Goal: Find specific page/section: Find specific page/section

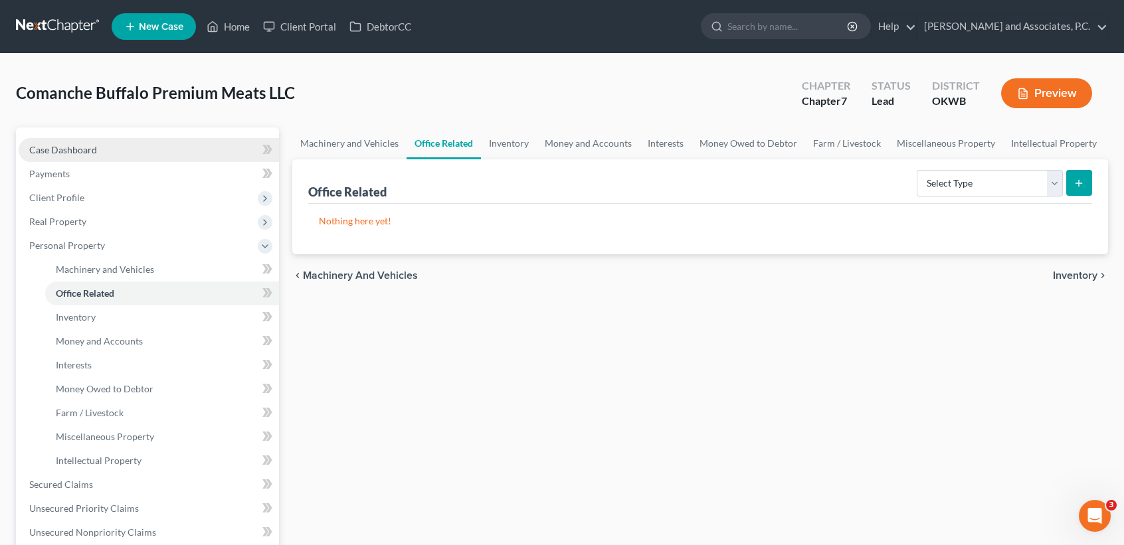
click at [102, 157] on link "Case Dashboard" at bounding box center [149, 150] width 260 height 24
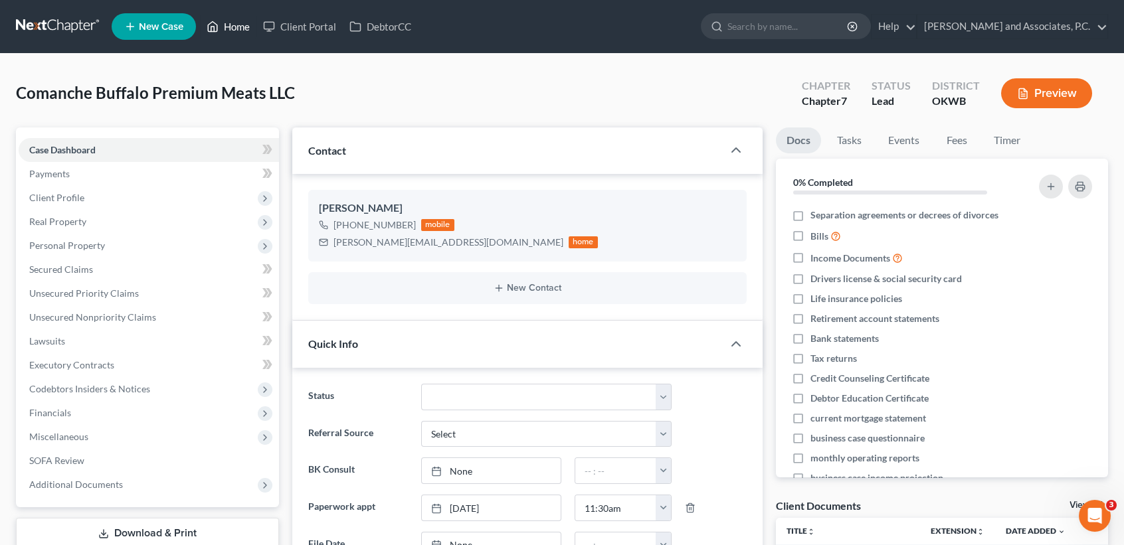
click at [232, 26] on link "Home" at bounding box center [228, 27] width 56 height 24
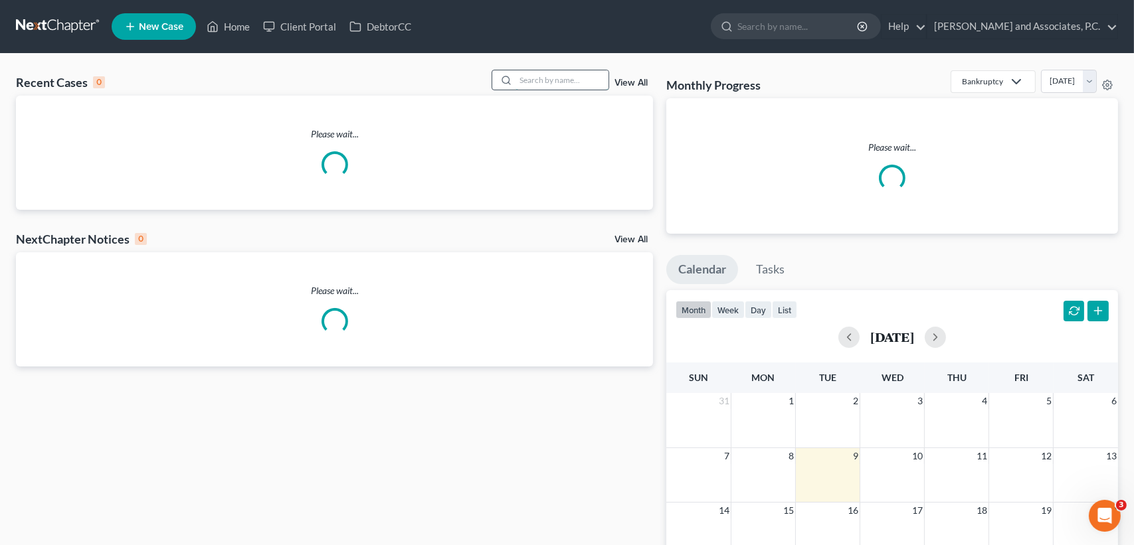
click at [599, 75] on input "search" at bounding box center [561, 79] width 93 height 19
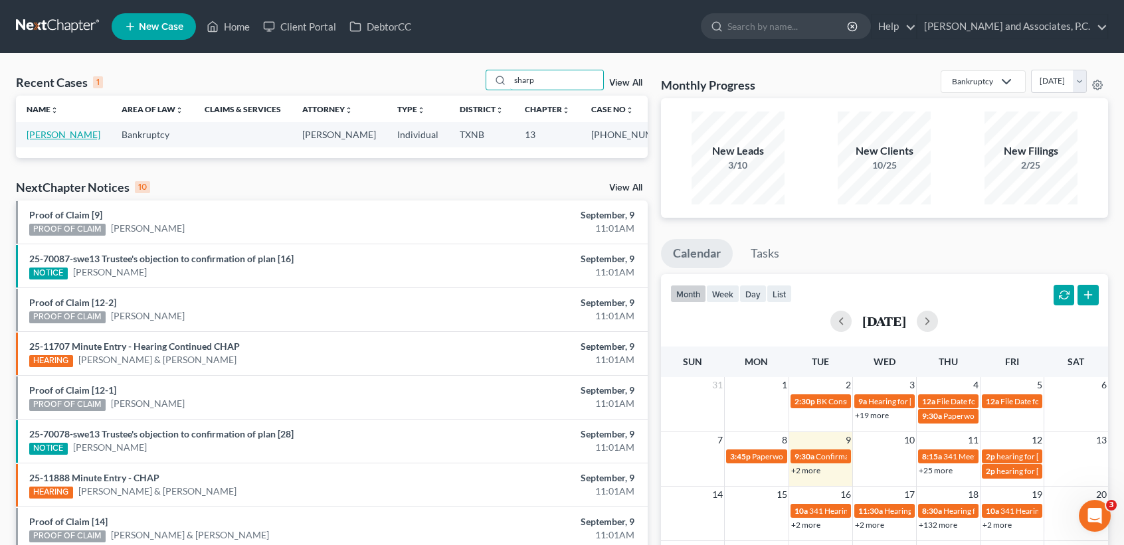
type input "sharp"
click at [45, 140] on link "[PERSON_NAME]" at bounding box center [64, 134] width 74 height 11
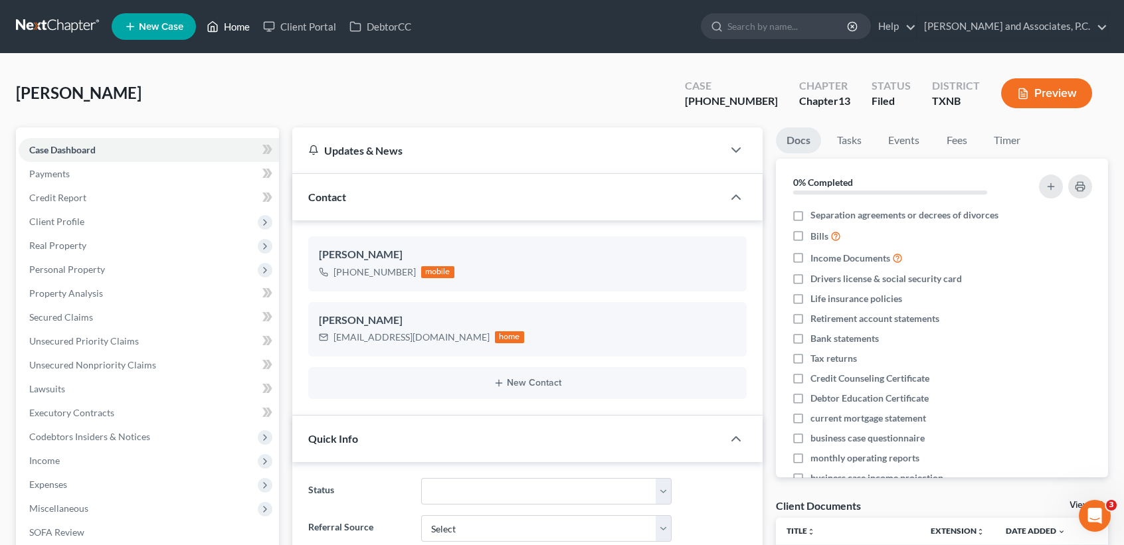
click at [207, 23] on icon at bounding box center [213, 27] width 12 height 16
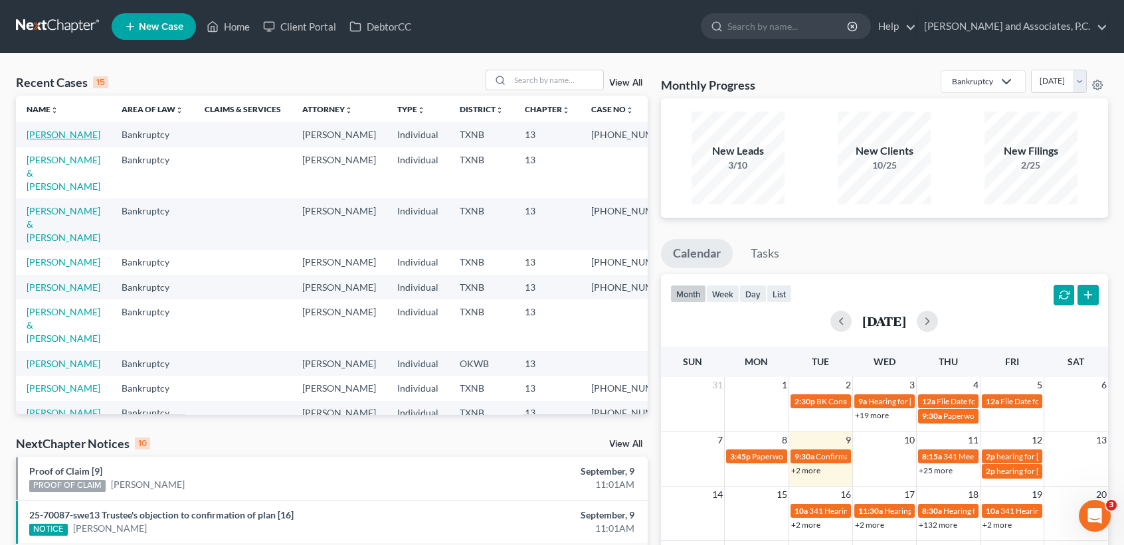
click at [31, 140] on link "[PERSON_NAME]" at bounding box center [64, 134] width 74 height 11
